Goal: Task Accomplishment & Management: Use online tool/utility

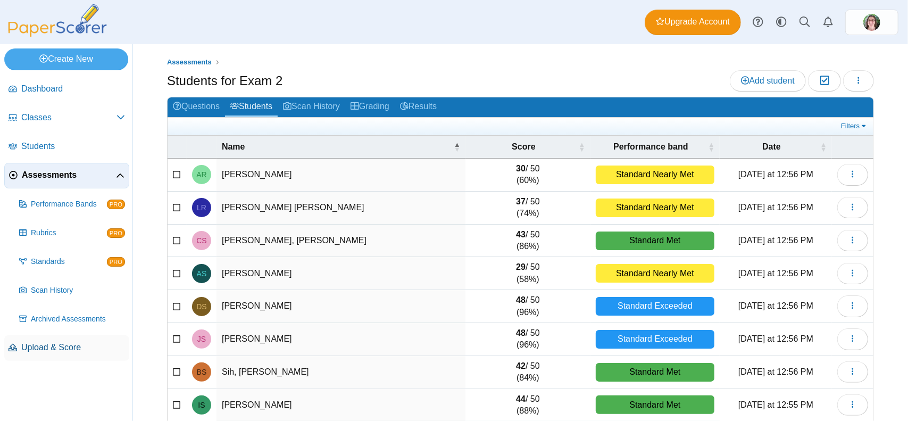
click at [55, 354] on link "Upload & Score" at bounding box center [66, 348] width 125 height 26
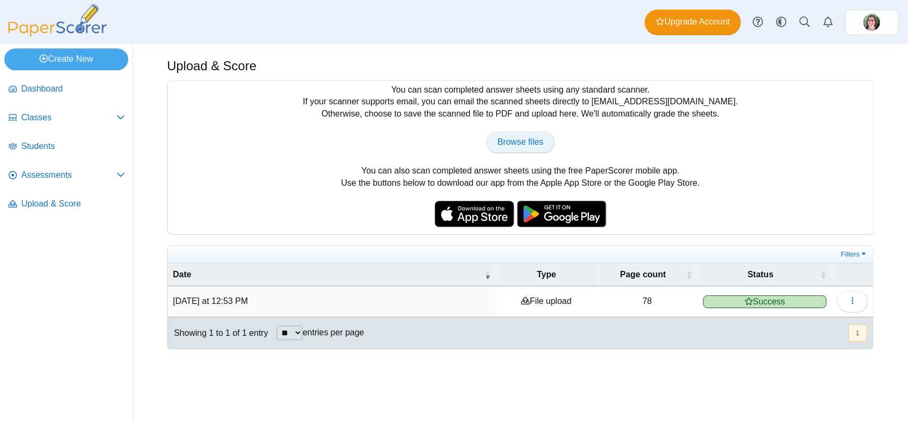
click at [522, 140] on span "Browse files" at bounding box center [521, 141] width 46 height 9
type input "**********"
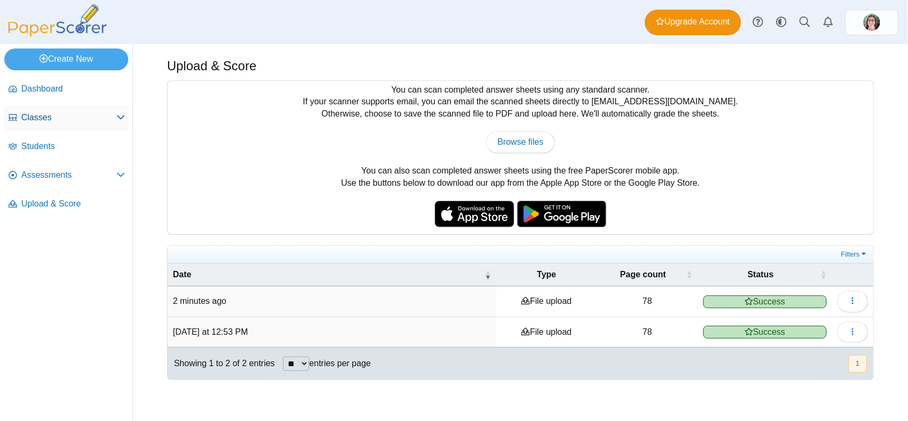
click at [34, 118] on span "Classes" at bounding box center [68, 118] width 95 height 12
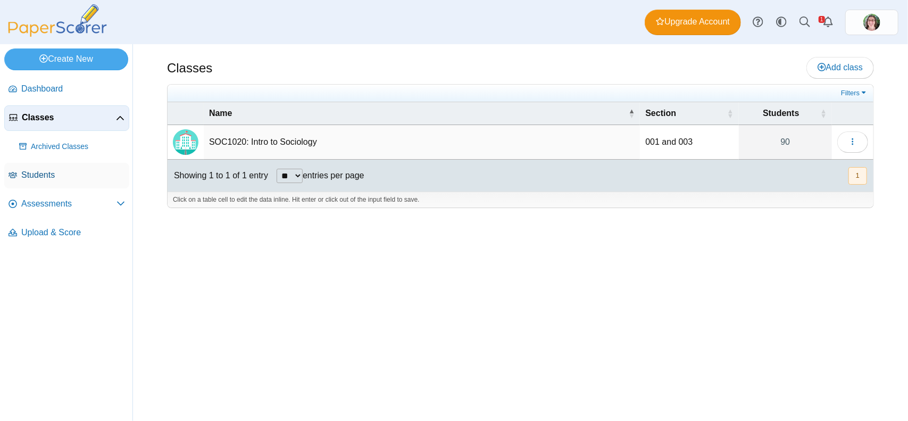
click at [36, 173] on span "Students" at bounding box center [73, 175] width 104 height 12
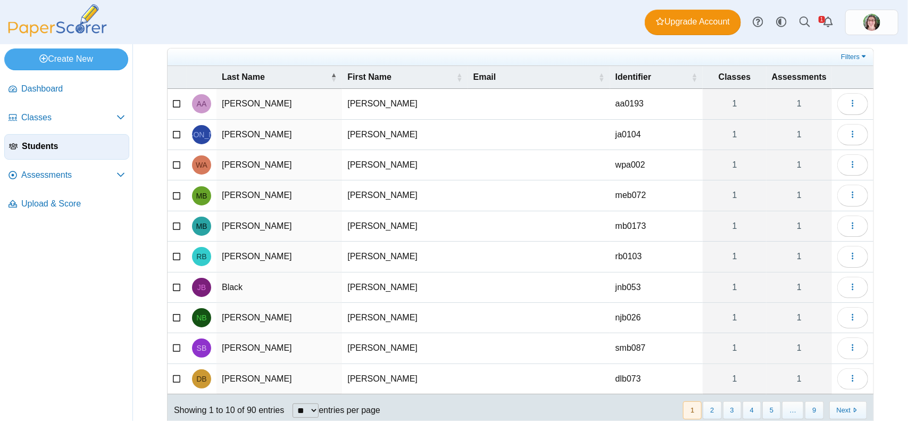
scroll to position [62, 0]
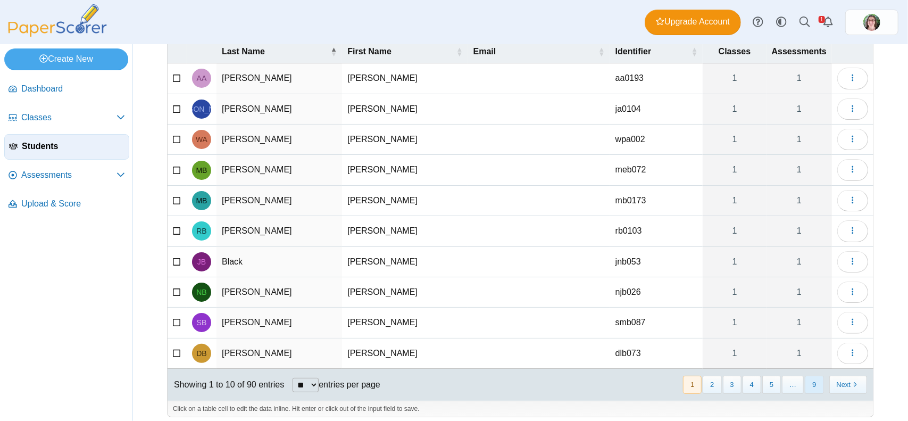
click at [807, 378] on button "9" at bounding box center [814, 385] width 19 height 18
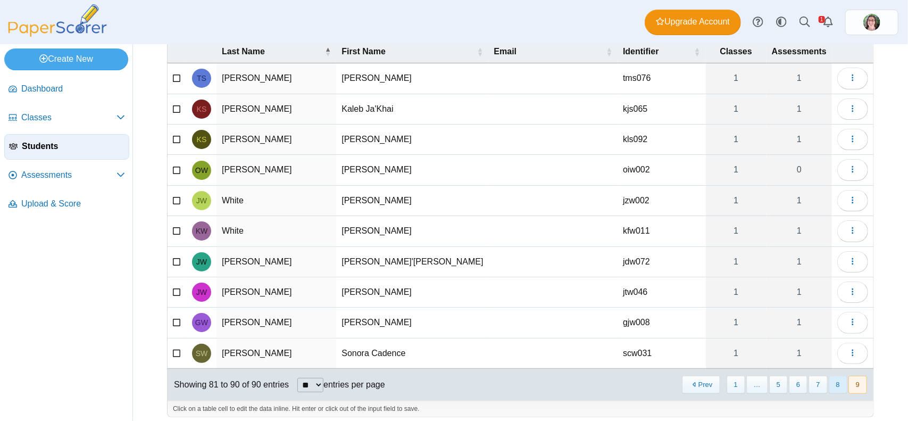
click at [829, 380] on button "8" at bounding box center [838, 385] width 19 height 18
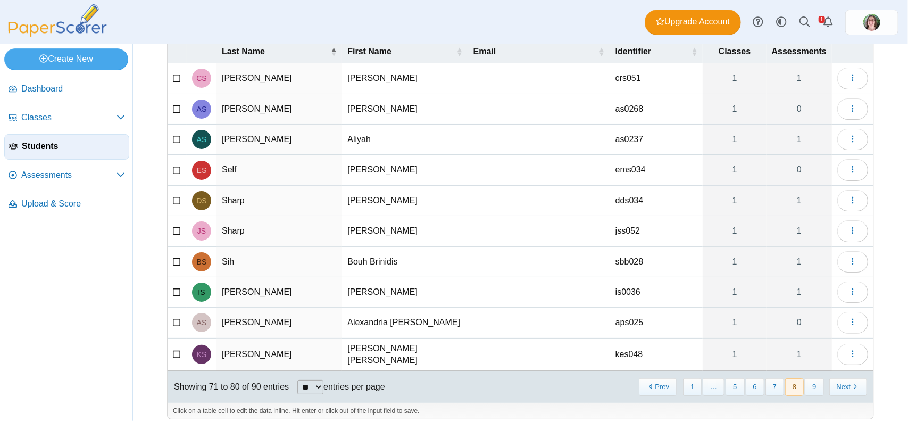
scroll to position [0, 0]
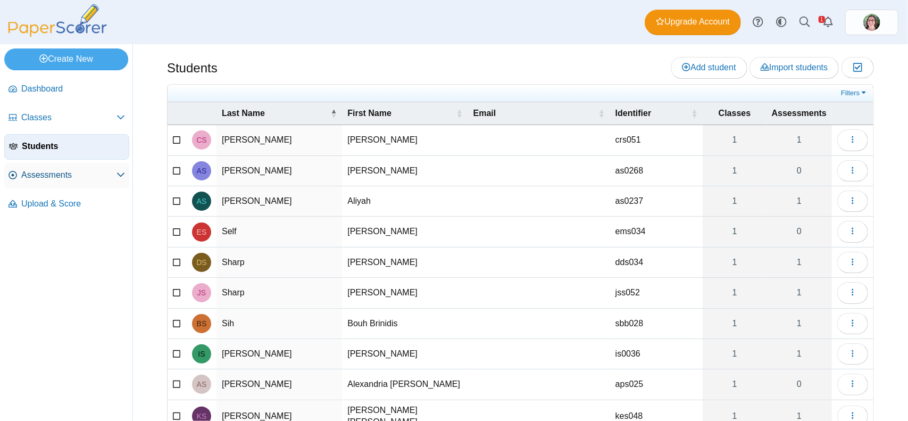
click at [33, 177] on span "Assessments" at bounding box center [68, 175] width 95 height 12
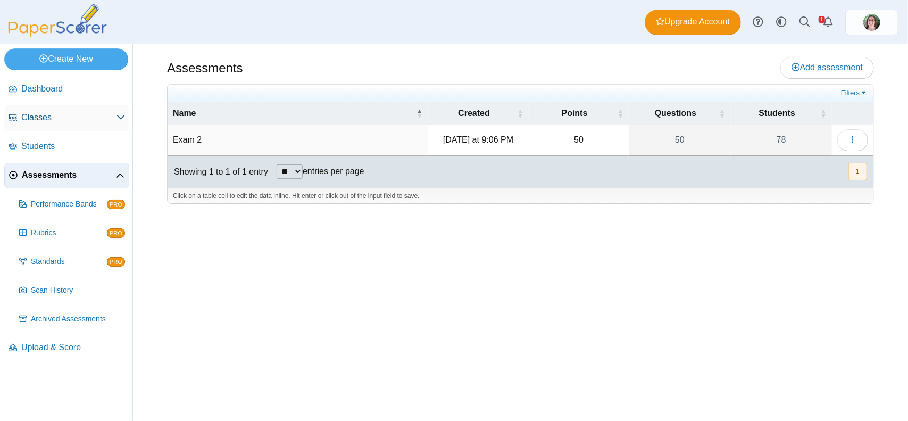
click at [121, 117] on icon at bounding box center [121, 117] width 9 height 9
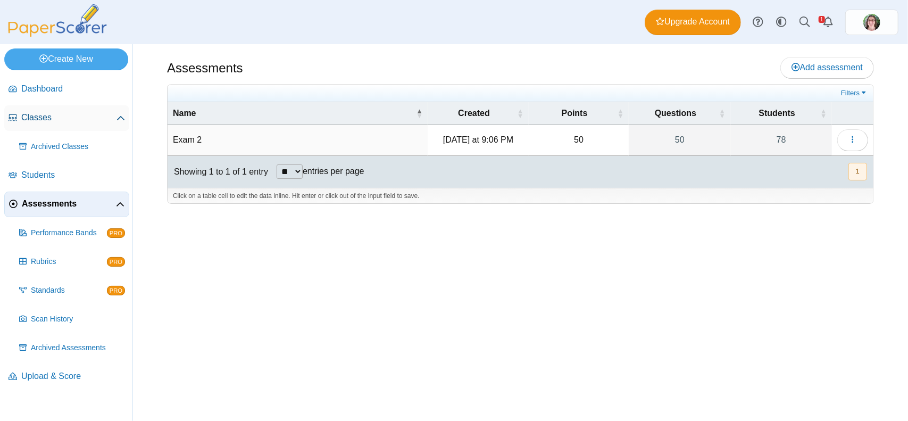
click at [120, 118] on icon at bounding box center [121, 118] width 9 height 9
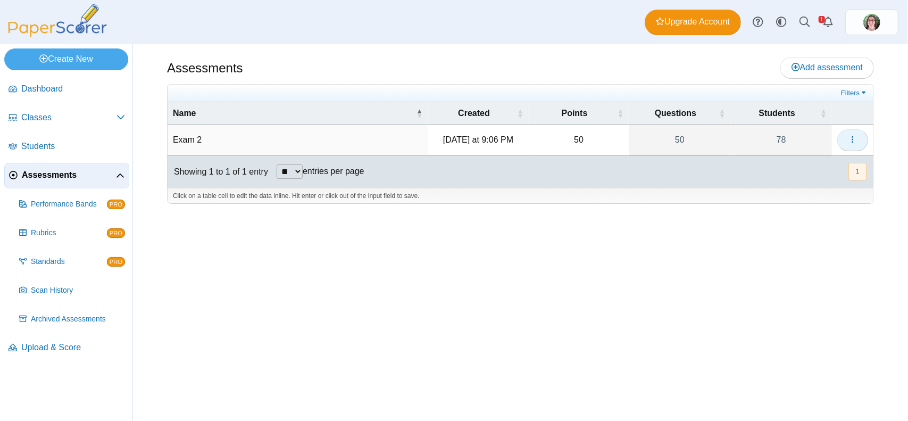
click at [850, 137] on icon "button" at bounding box center [853, 139] width 9 height 9
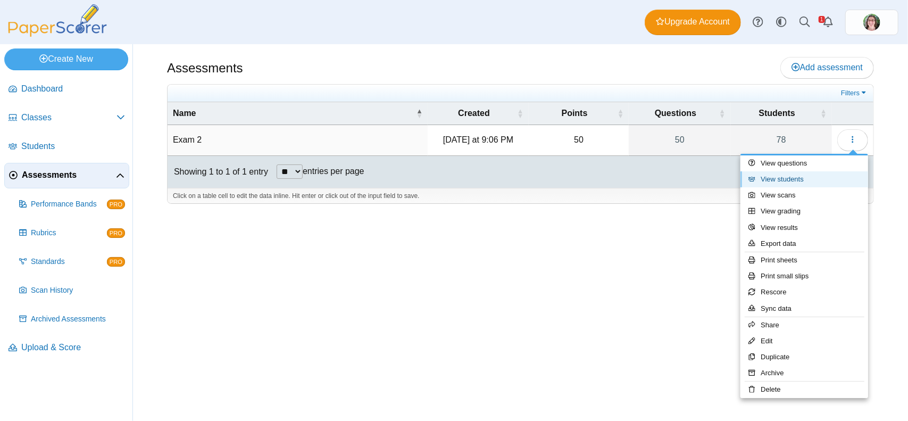
click at [793, 178] on link "View students" at bounding box center [805, 179] width 128 height 16
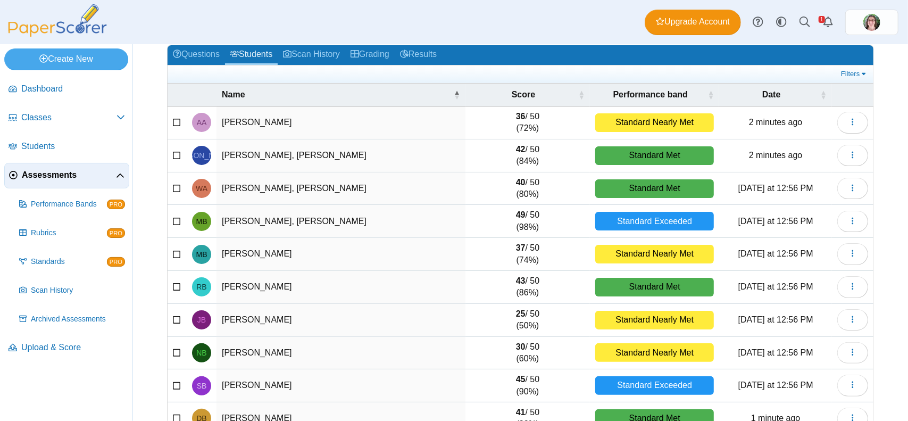
scroll to position [106, 0]
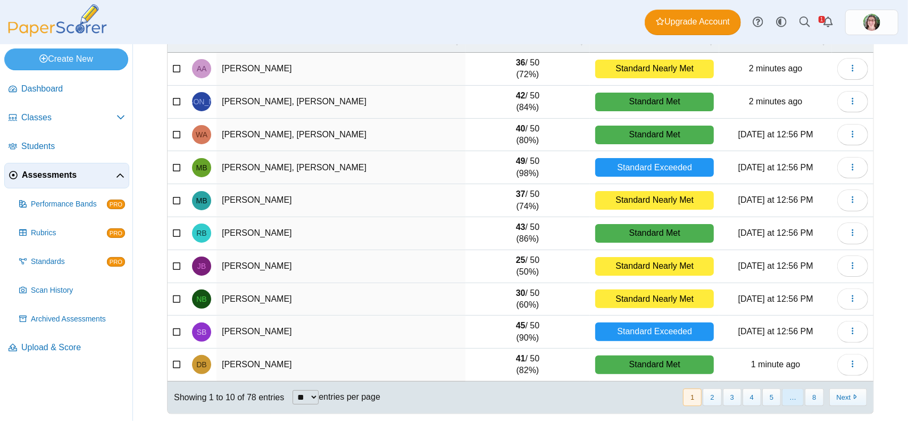
click at [786, 396] on span "…" at bounding box center [793, 397] width 22 height 18
click at [807, 392] on button "8" at bounding box center [814, 397] width 19 height 18
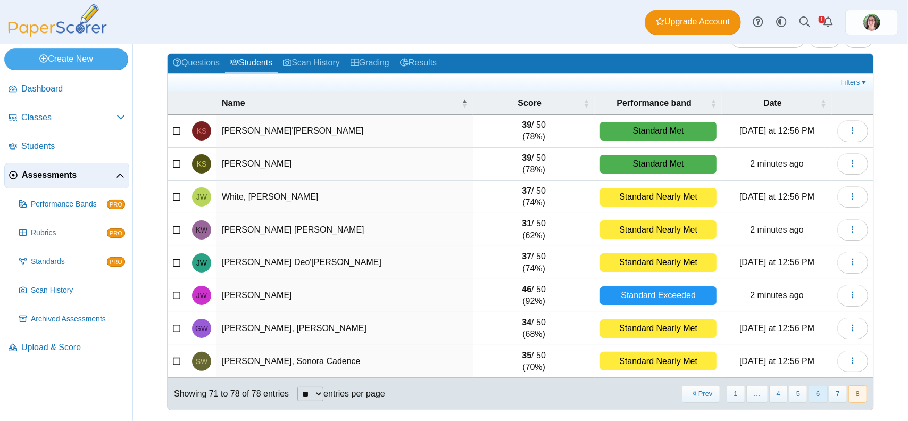
scroll to position [40, 0]
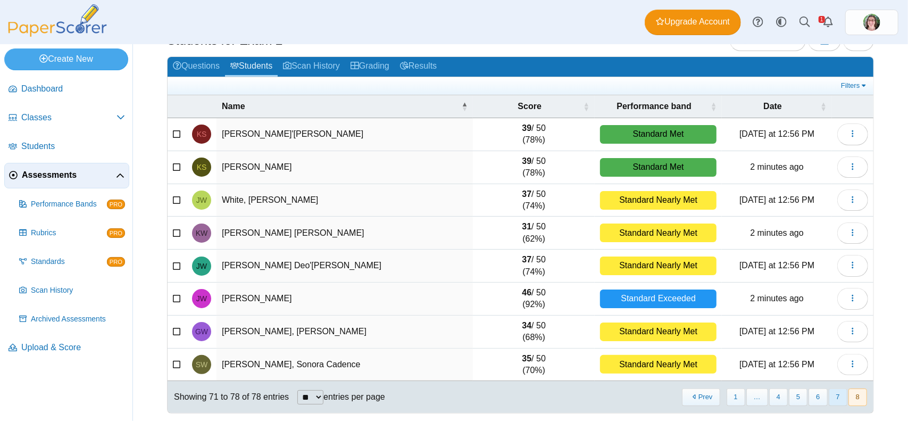
click at [834, 395] on button "7" at bounding box center [838, 397] width 19 height 18
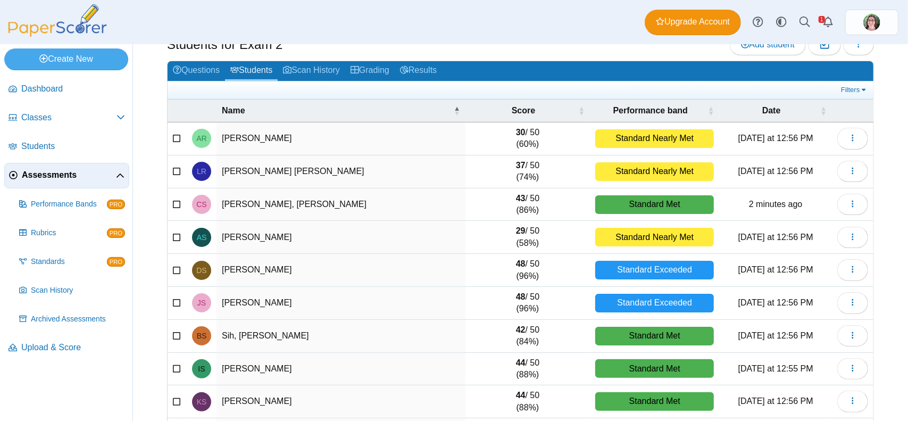
scroll to position [53, 0]
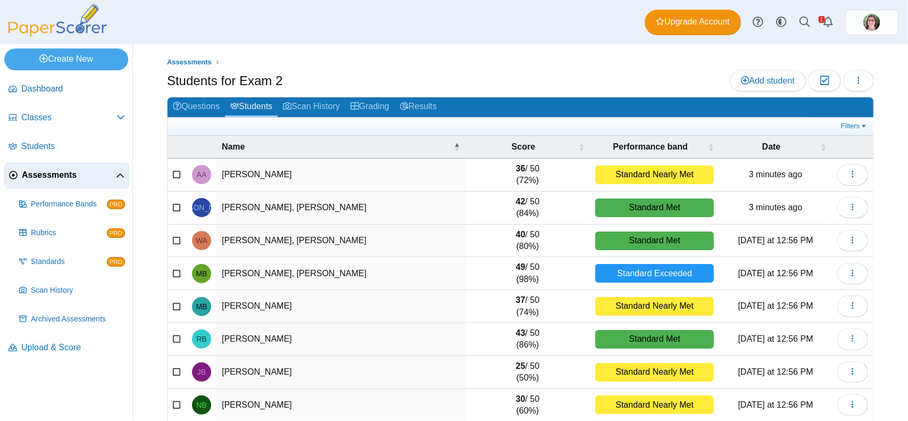
scroll to position [106, 0]
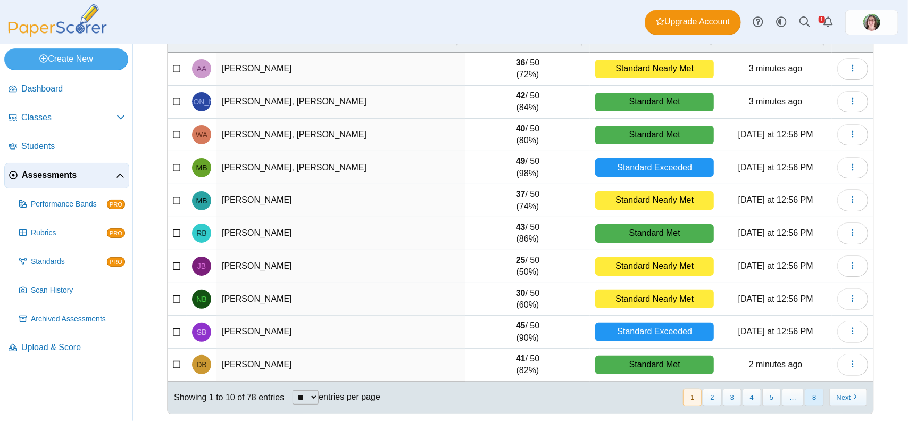
click at [809, 395] on button "8" at bounding box center [814, 397] width 19 height 18
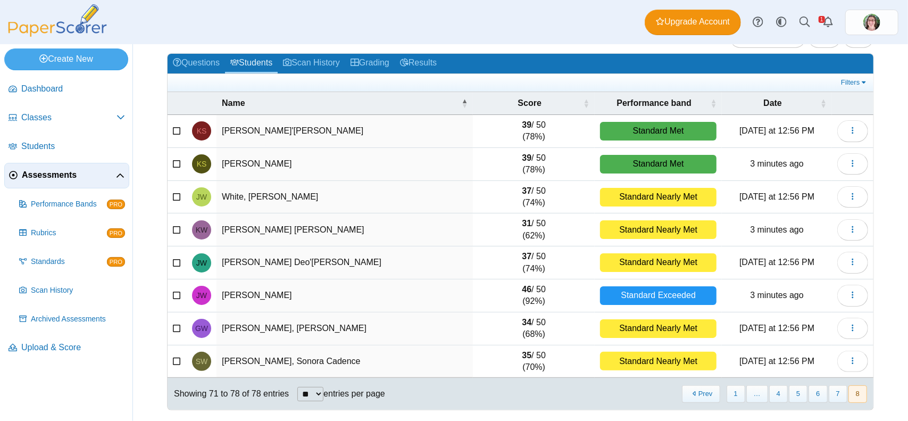
scroll to position [40, 0]
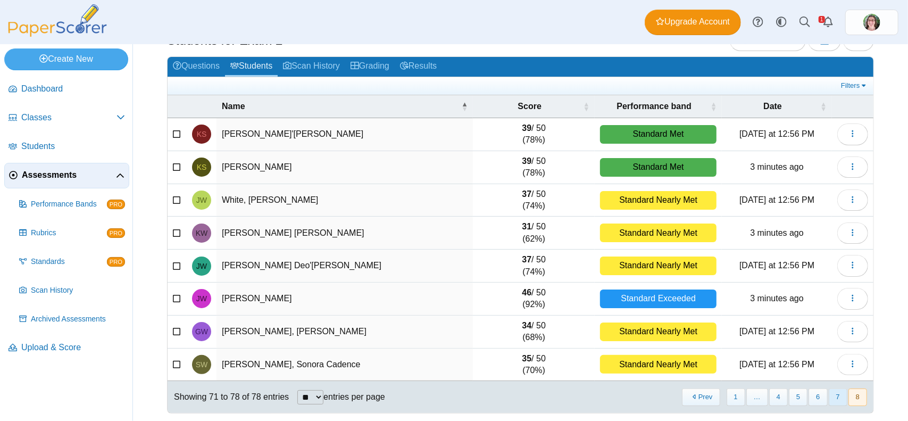
click at [834, 392] on button "7" at bounding box center [838, 397] width 19 height 18
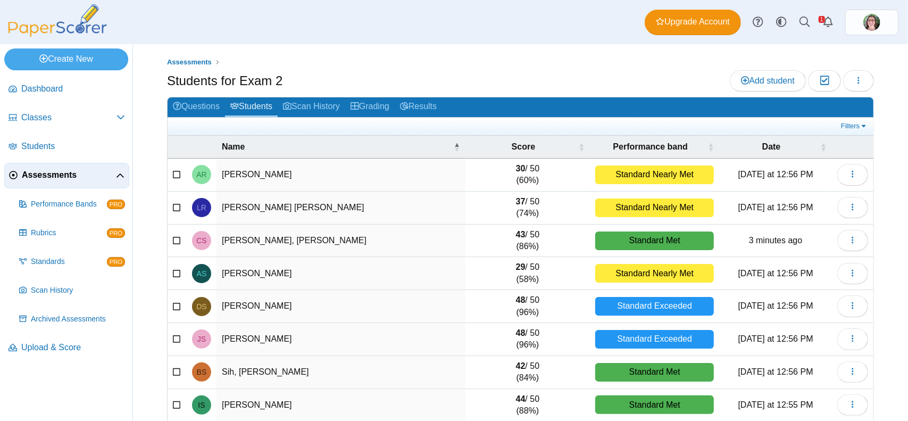
scroll to position [0, 0]
click at [67, 347] on span "Upload & Score" at bounding box center [73, 348] width 104 height 12
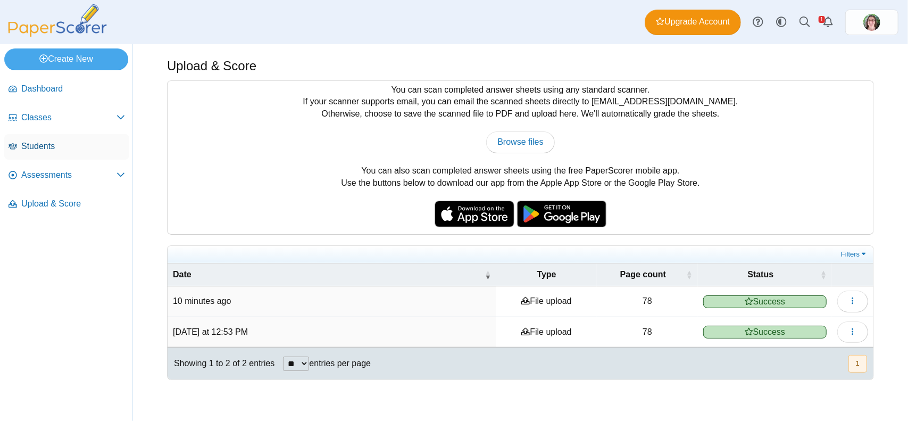
click at [33, 144] on span "Students" at bounding box center [73, 146] width 104 height 12
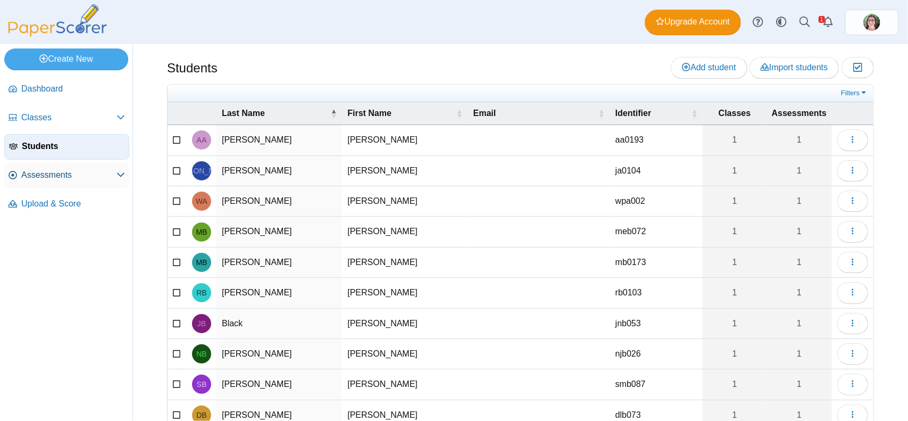
click at [52, 178] on span "Assessments" at bounding box center [68, 175] width 95 height 12
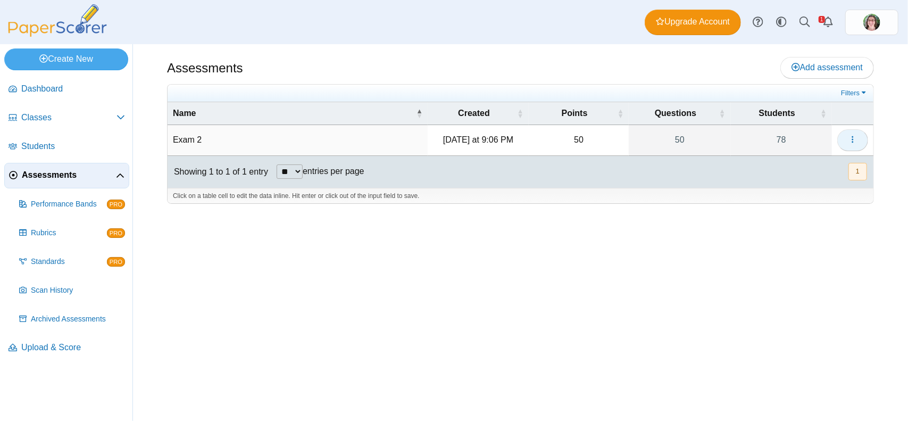
click at [856, 136] on icon "button" at bounding box center [853, 139] width 9 height 9
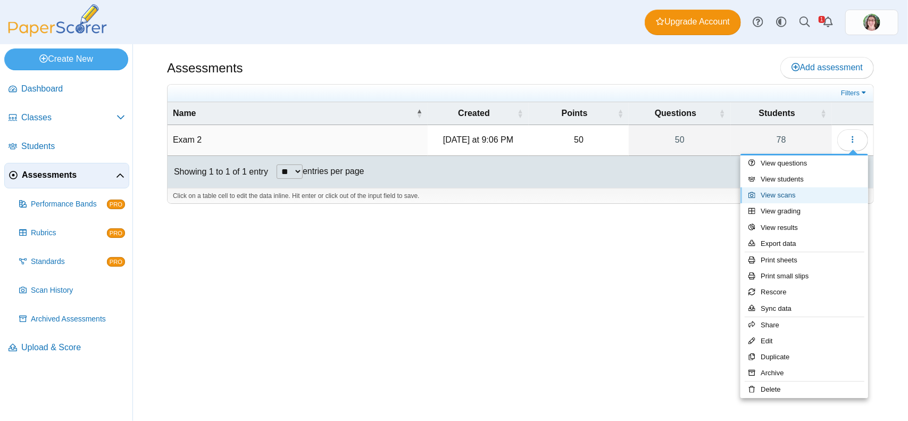
click at [785, 198] on link "View scans" at bounding box center [805, 195] width 128 height 16
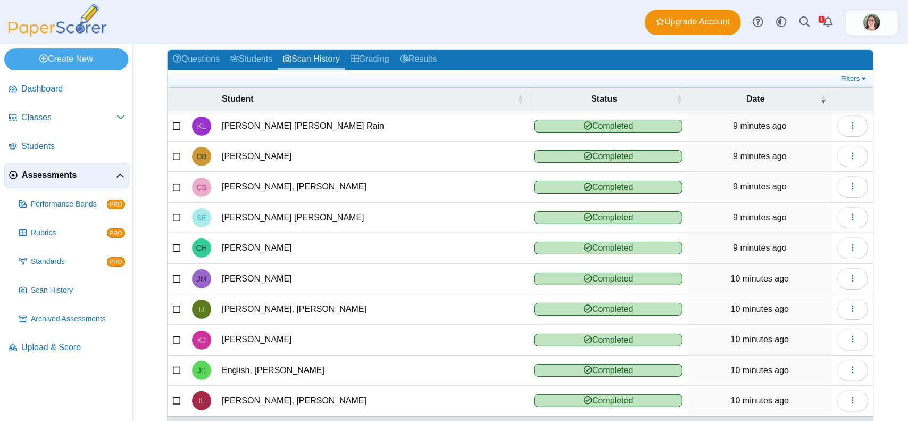
scroll to position [89, 0]
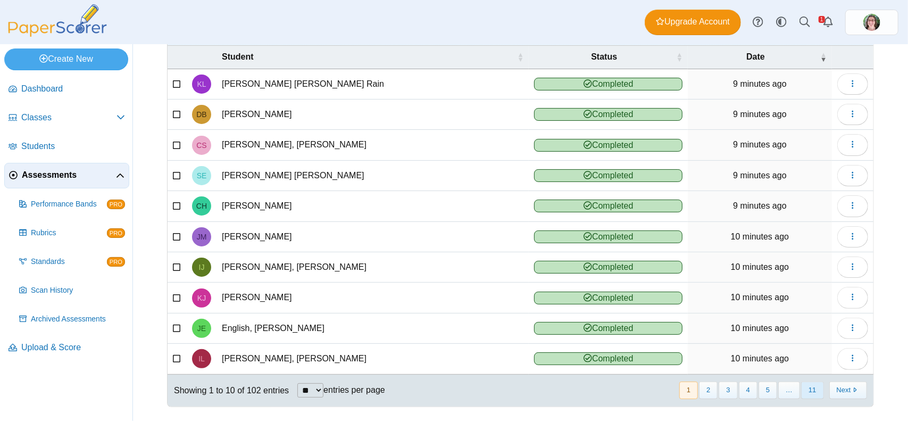
click at [809, 385] on button "11" at bounding box center [812, 391] width 22 height 18
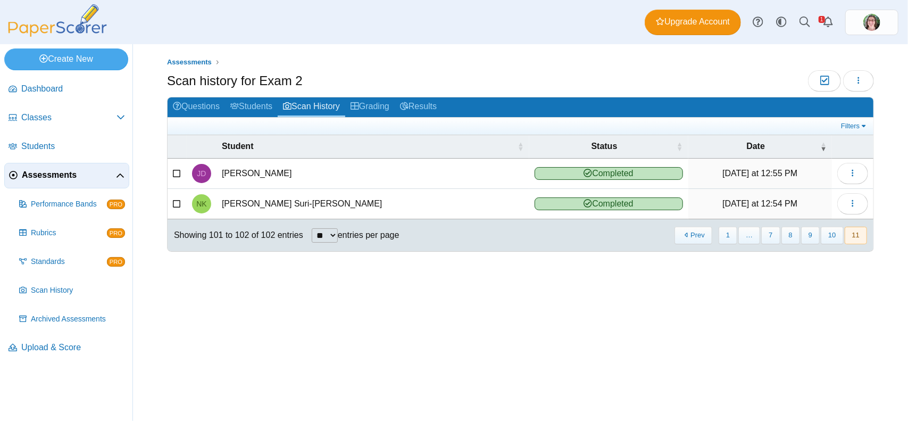
scroll to position [0, 0]
click at [46, 291] on span "Scan History" at bounding box center [78, 290] width 94 height 11
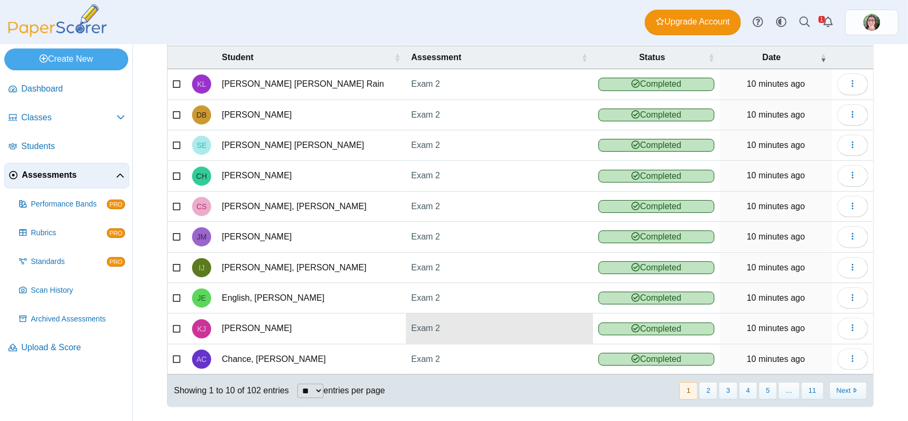
scroll to position [69, 0]
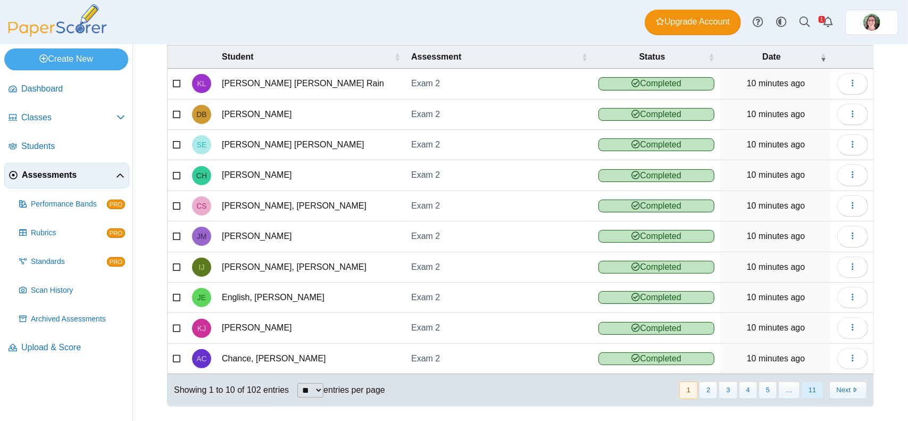
click at [810, 383] on button "11" at bounding box center [812, 391] width 22 height 18
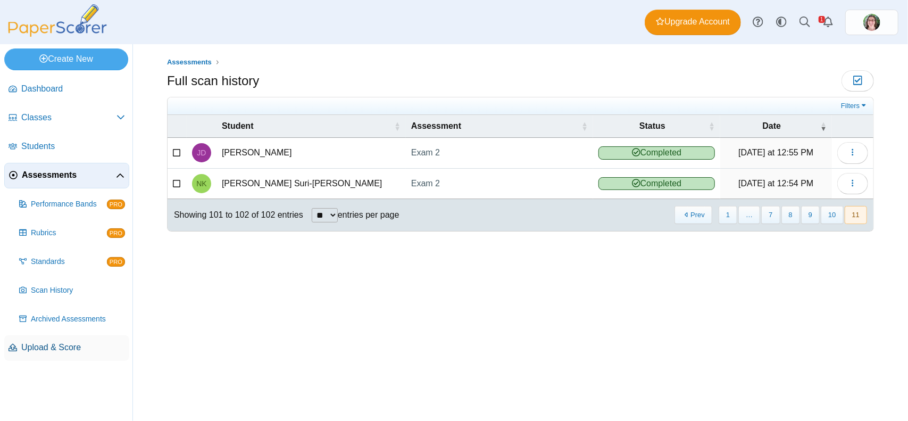
click at [33, 344] on span "Upload & Score" at bounding box center [73, 348] width 104 height 12
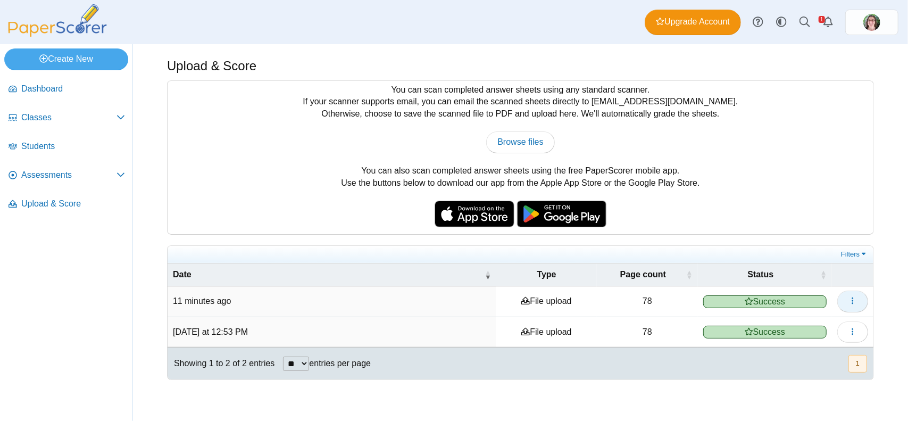
click at [859, 299] on button "button" at bounding box center [853, 301] width 31 height 21
click at [828, 19] on icon "Alerts" at bounding box center [828, 21] width 11 height 11
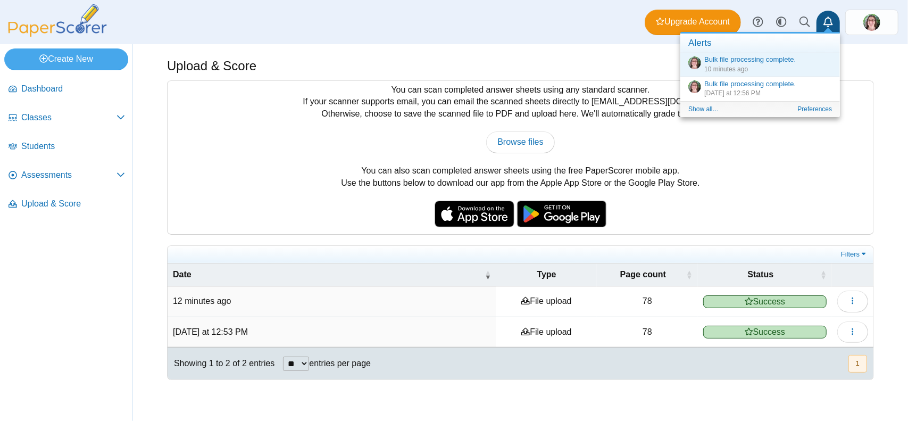
drag, startPoint x: 136, startPoint y: 177, endPoint x: 178, endPoint y: 178, distance: 42.0
click at [140, 177] on div "Upload & Score You can scan completed answer sheets using any standard scanner.…" at bounding box center [520, 232] width 775 height 377
